Goal: Find specific page/section: Find specific page/section

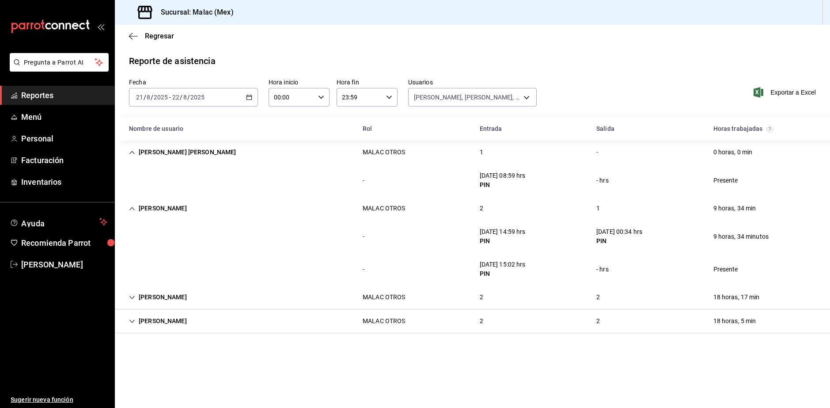
click at [69, 91] on span "Reportes" at bounding box center [64, 95] width 86 height 12
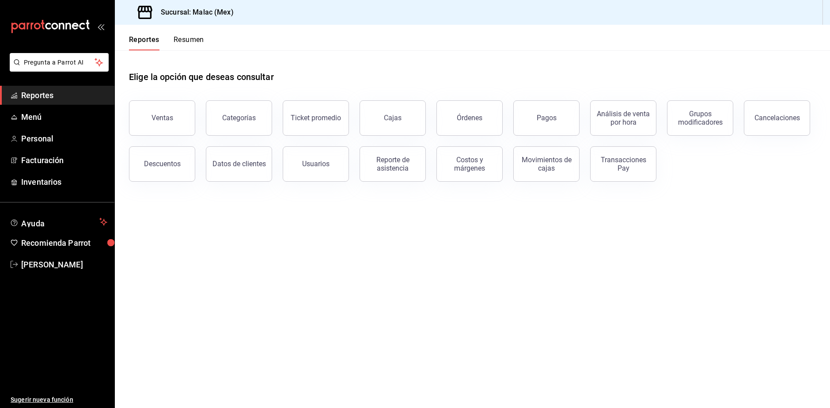
click at [189, 36] on button "Resumen" at bounding box center [189, 42] width 30 height 15
